Goal: Information Seeking & Learning: Learn about a topic

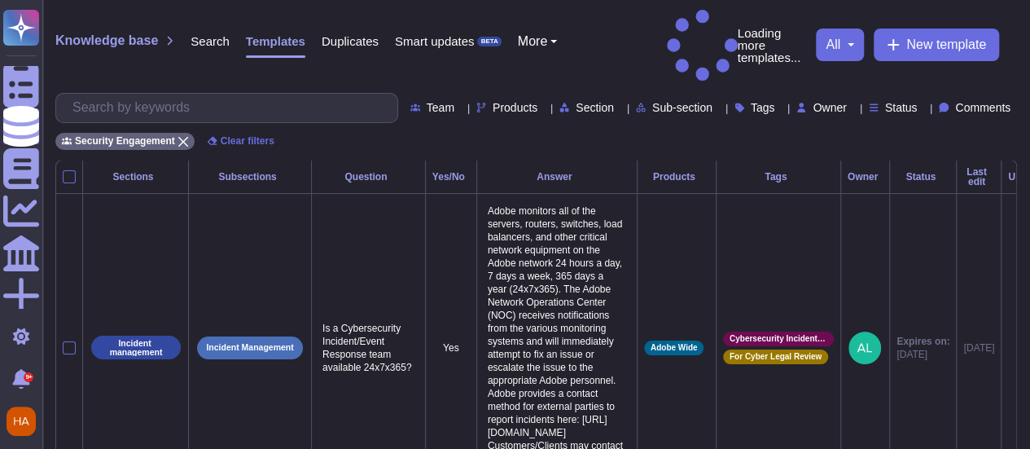
click at [659, 1] on div "Knowledge base Search Templates Duplicates Smart updates BETA More Loading more…" at bounding box center [535, 80] width 987 height 160
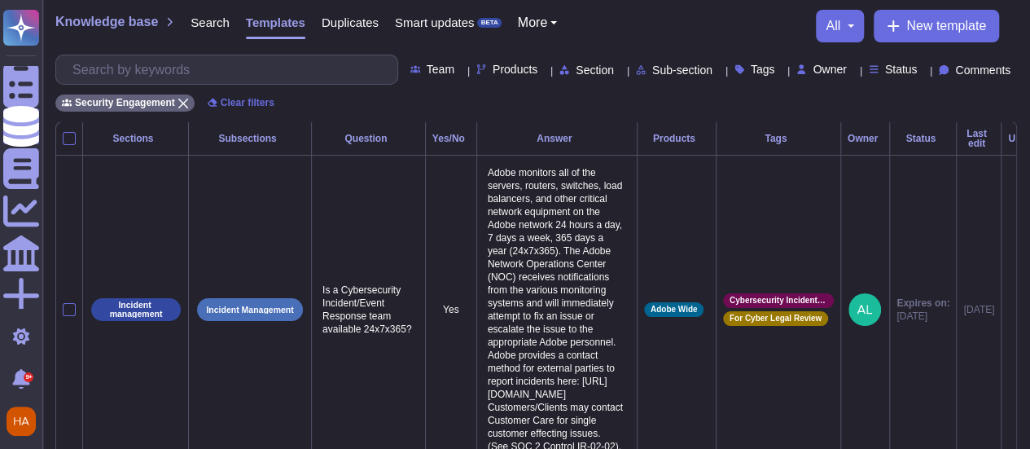
click at [455, 19] on span "Smart updates" at bounding box center [435, 22] width 80 height 12
